Goal: Information Seeking & Learning: Learn about a topic

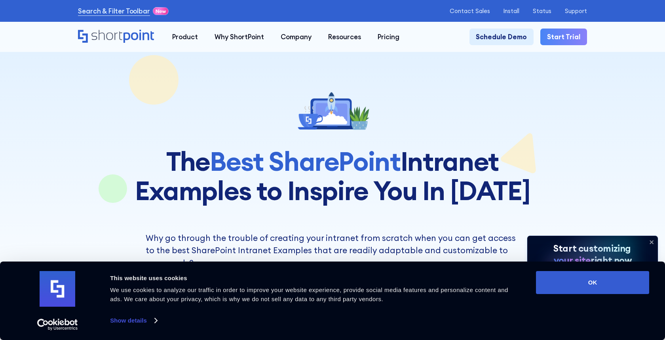
click at [653, 243] on icon at bounding box center [651, 242] width 3 height 3
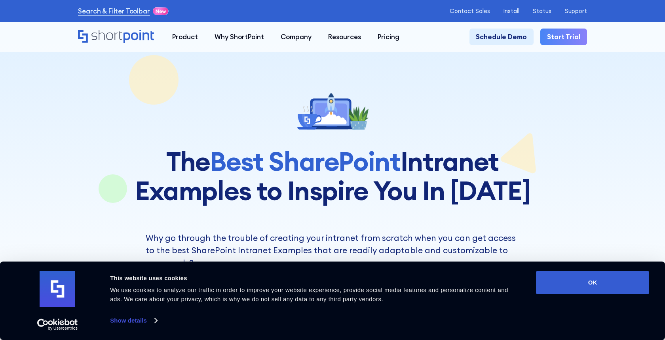
click at [586, 225] on div at bounding box center [332, 229] width 509 height 458
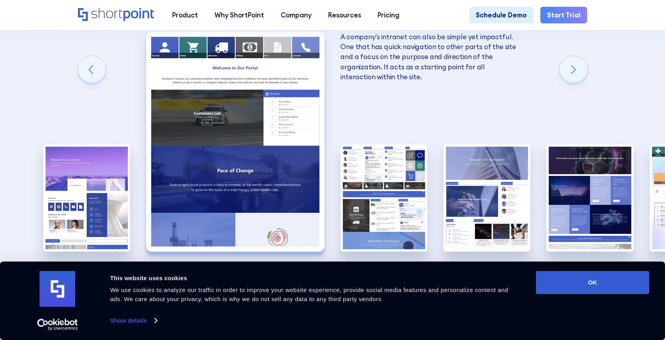
scroll to position [1232, 0]
click at [508, 86] on div "10 Best Intranet Page Examples You Can Use Below you will find a series of the …" at bounding box center [332, 76] width 665 height 560
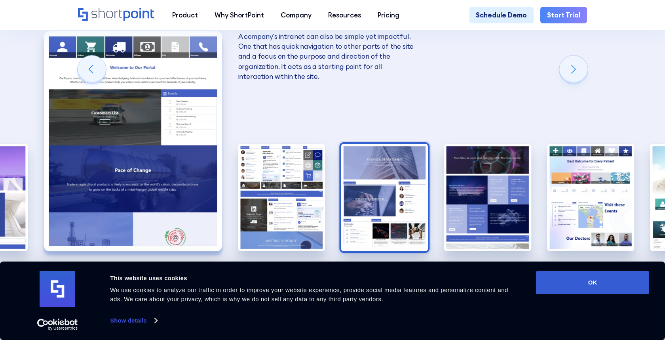
click at [385, 144] on img "4 / 10" at bounding box center [384, 197] width 87 height 107
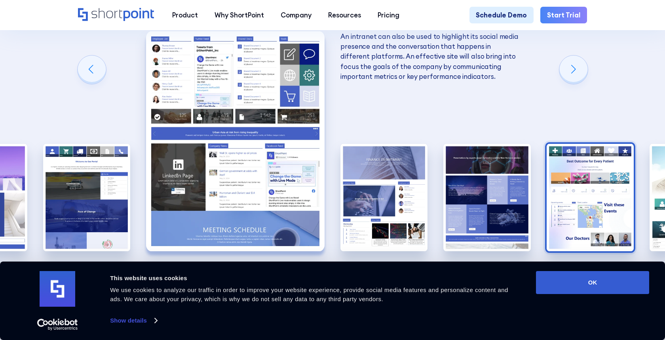
click at [593, 165] on img "6 / 10" at bounding box center [590, 197] width 87 height 107
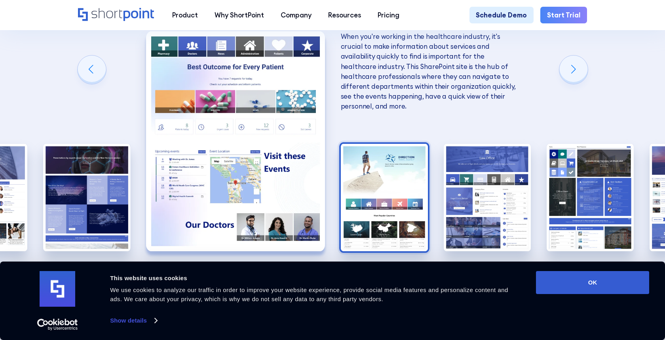
click at [393, 162] on img "7 / 10" at bounding box center [384, 197] width 87 height 107
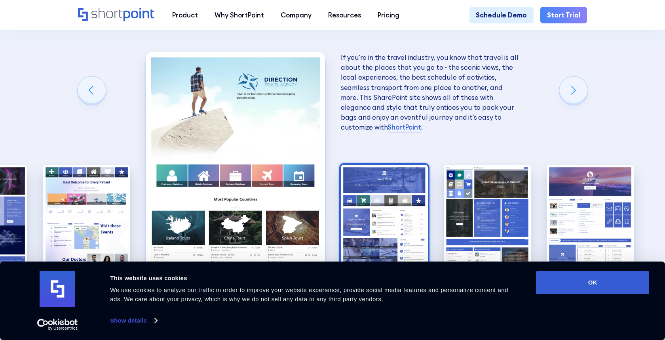
scroll to position [1211, 0]
click at [393, 164] on img "8 / 10" at bounding box center [384, 217] width 87 height 107
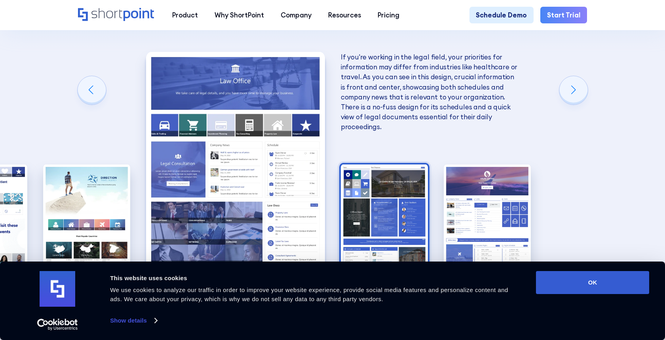
click at [394, 164] on img "9 / 10" at bounding box center [384, 217] width 87 height 107
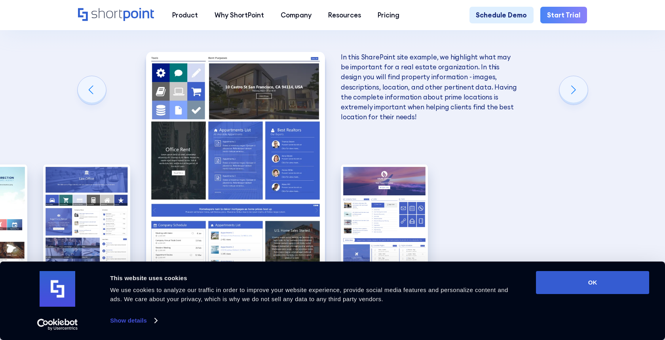
scroll to position [1212, 0]
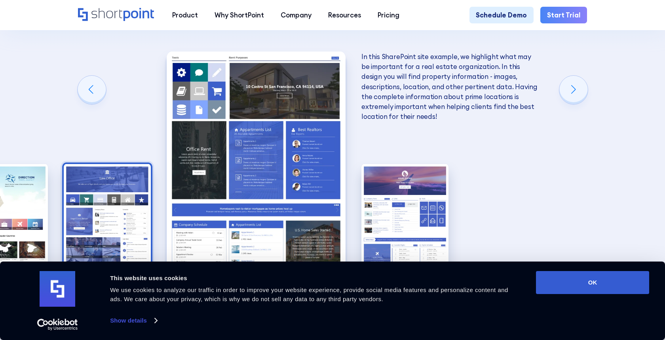
click at [151, 190] on img "8 / 10" at bounding box center [107, 217] width 87 height 107
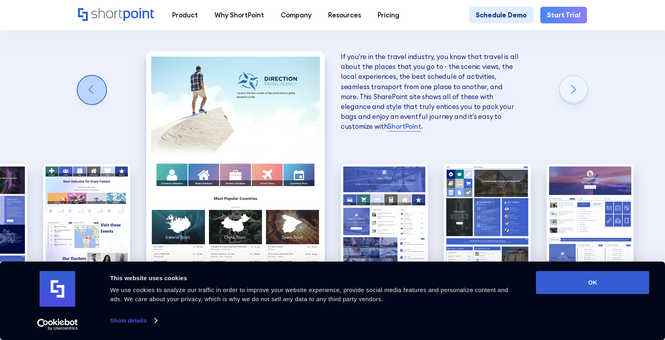
click at [92, 76] on div "Previous slide" at bounding box center [92, 90] width 29 height 29
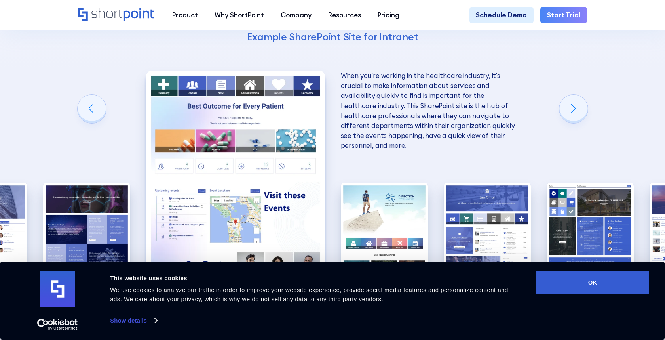
scroll to position [1194, 0]
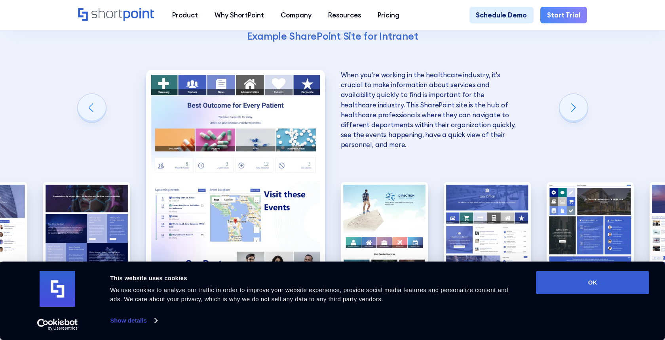
click at [206, 129] on img "6 / 10" at bounding box center [235, 180] width 179 height 220
click at [206, 135] on img "6 / 10" at bounding box center [235, 180] width 179 height 220
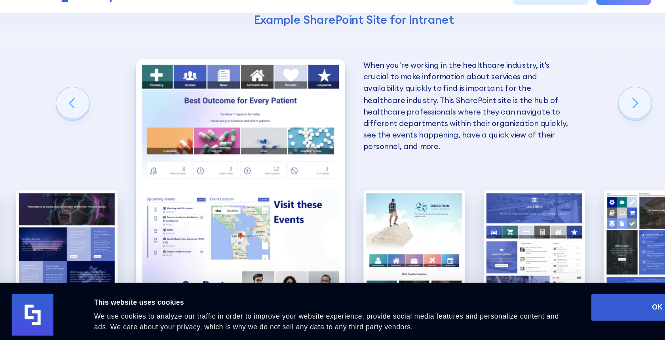
click at [140, 130] on div "10 Best Intranet Page Examples You Can Use Below you will find a series of the …" at bounding box center [332, 115] width 665 height 560
click at [136, 173] on div "10 Best Intranet Page Examples You Can Use Below you will find a series of the …" at bounding box center [332, 115] width 665 height 560
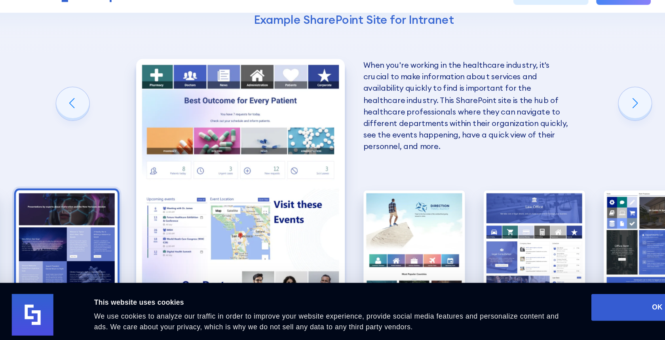
click at [103, 186] on img "5 / 10" at bounding box center [86, 235] width 87 height 107
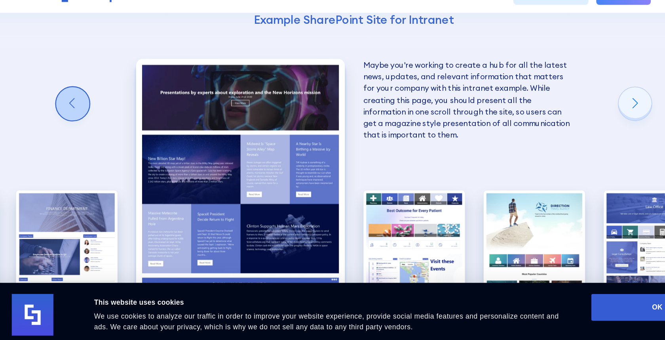
click at [98, 94] on div "Previous slide" at bounding box center [92, 108] width 29 height 29
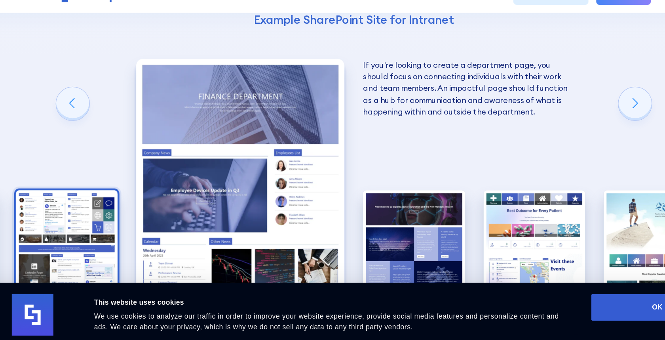
click at [89, 182] on img "3 / 10" at bounding box center [86, 235] width 87 height 107
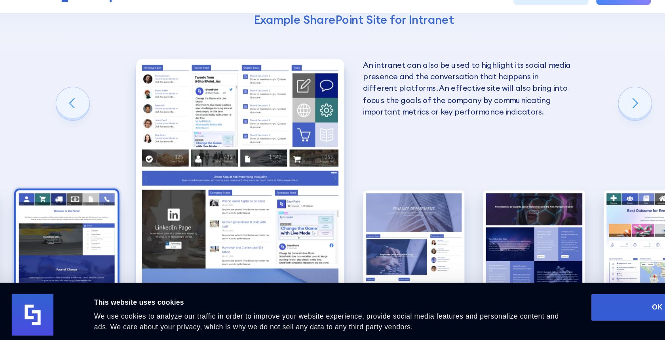
click at [92, 182] on img "2 / 10" at bounding box center [86, 235] width 87 height 107
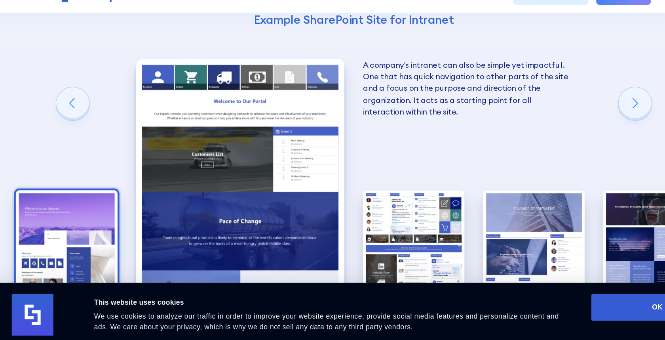
click at [93, 182] on img "1 / 10" at bounding box center [86, 235] width 87 height 107
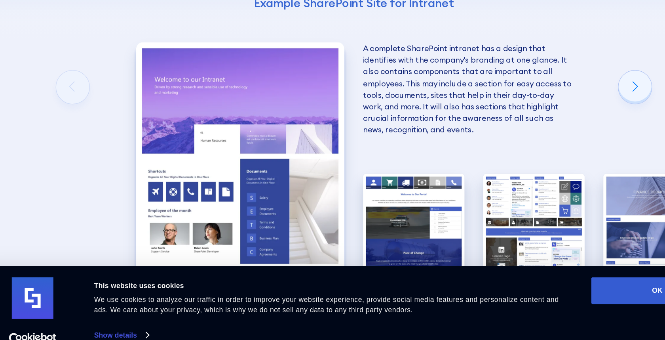
click at [92, 87] on div "10 Best Intranet Page Examples You Can Use Below you will find a series of the …" at bounding box center [332, 115] width 665 height 560
click at [578, 94] on div "Next slide" at bounding box center [573, 108] width 29 height 29
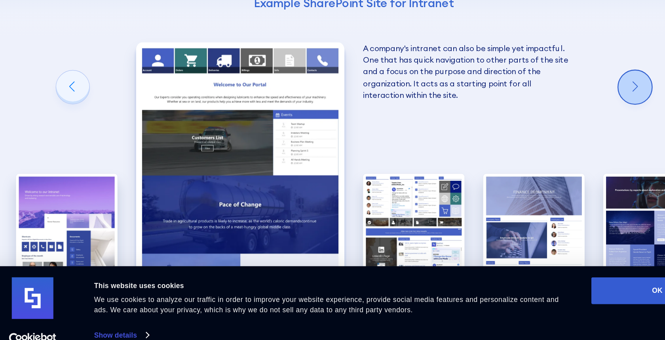
click at [578, 94] on div "Next slide" at bounding box center [573, 108] width 29 height 29
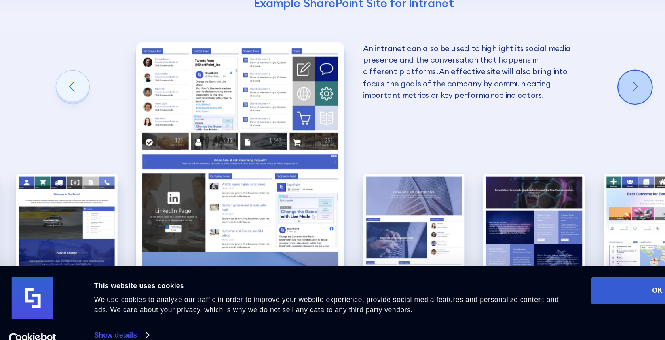
click at [579, 94] on div "Next slide" at bounding box center [573, 108] width 29 height 29
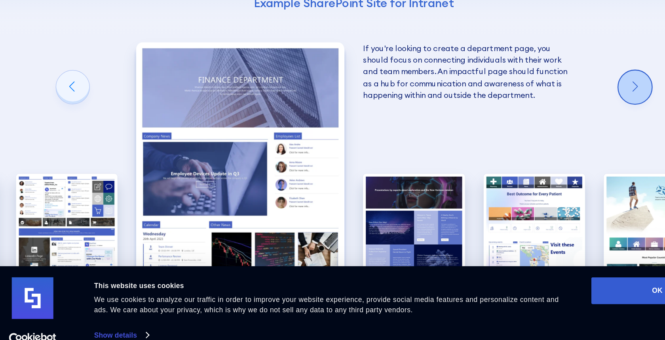
click at [579, 94] on div "Next slide" at bounding box center [573, 108] width 29 height 29
